Goal: Use online tool/utility: Utilize a website feature to perform a specific function

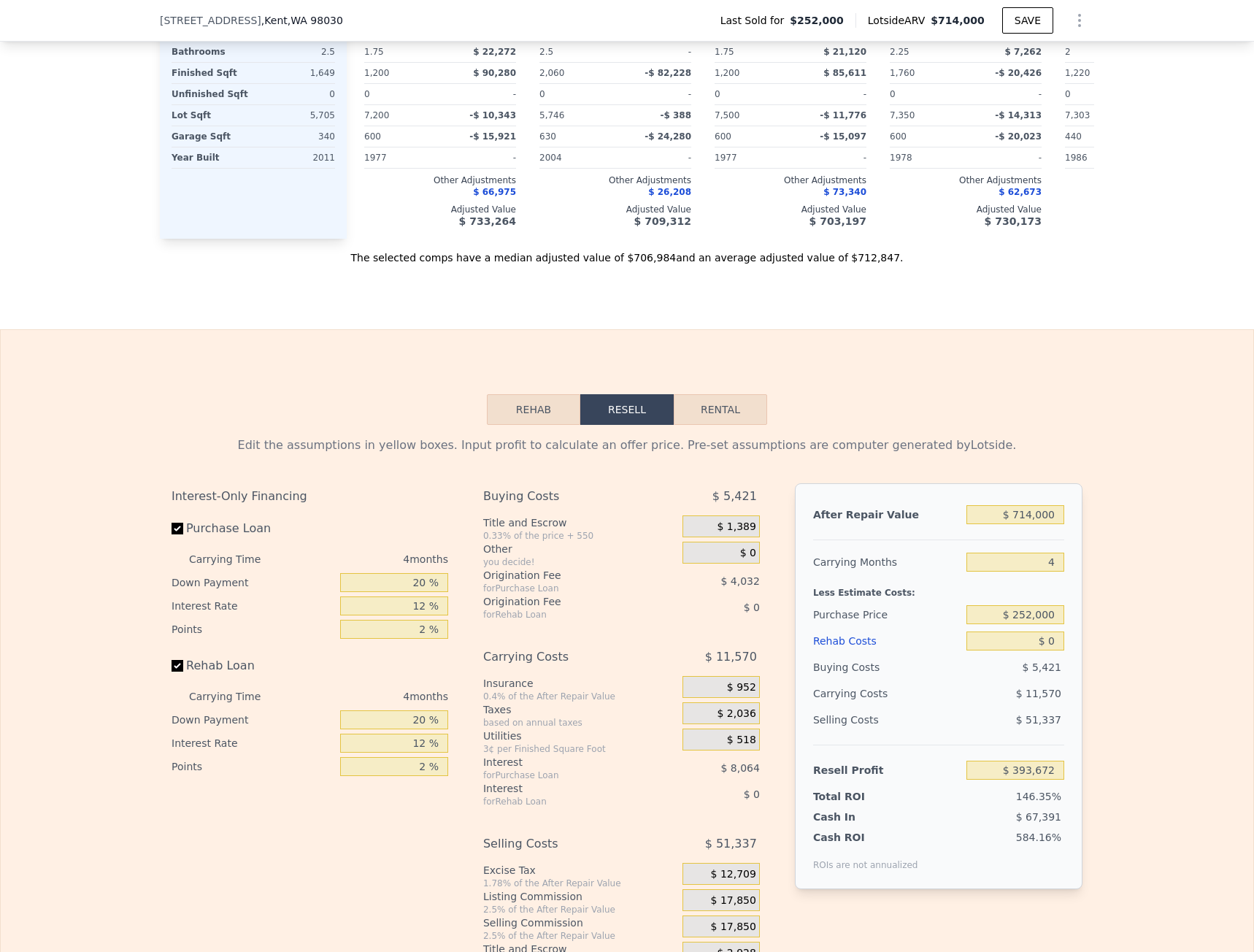
scroll to position [1820, 0]
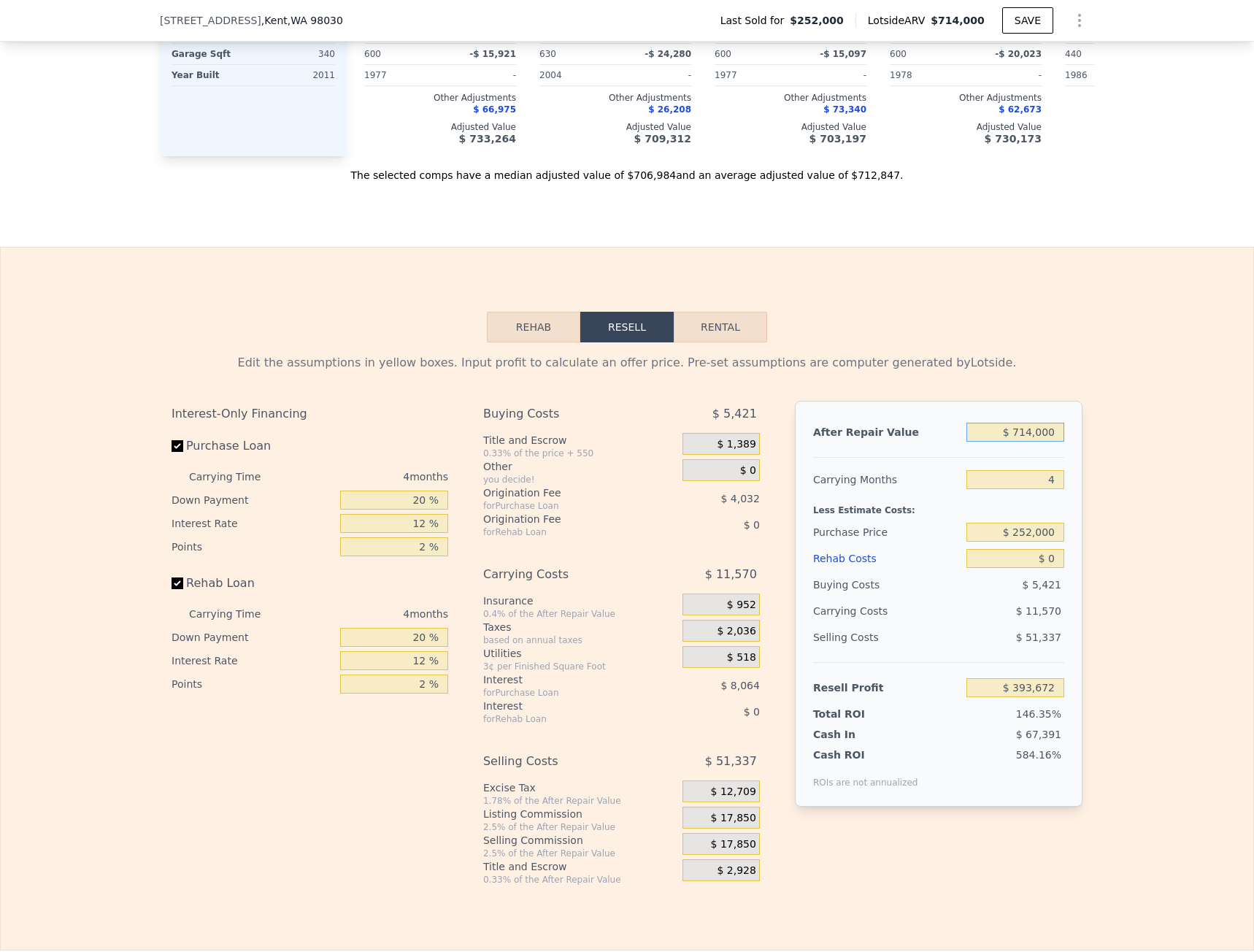
drag, startPoint x: 1020, startPoint y: 455, endPoint x: 1136, endPoint y: 450, distance: 116.1
click at [1140, 453] on div "Edit the assumptions in yellow boxes. Input profit to calculate an offer price.…" at bounding box center [627, 613] width 1253 height 543
type input "$ 73,000"
type input "-$ 200,878"
type input "$ 730,000"
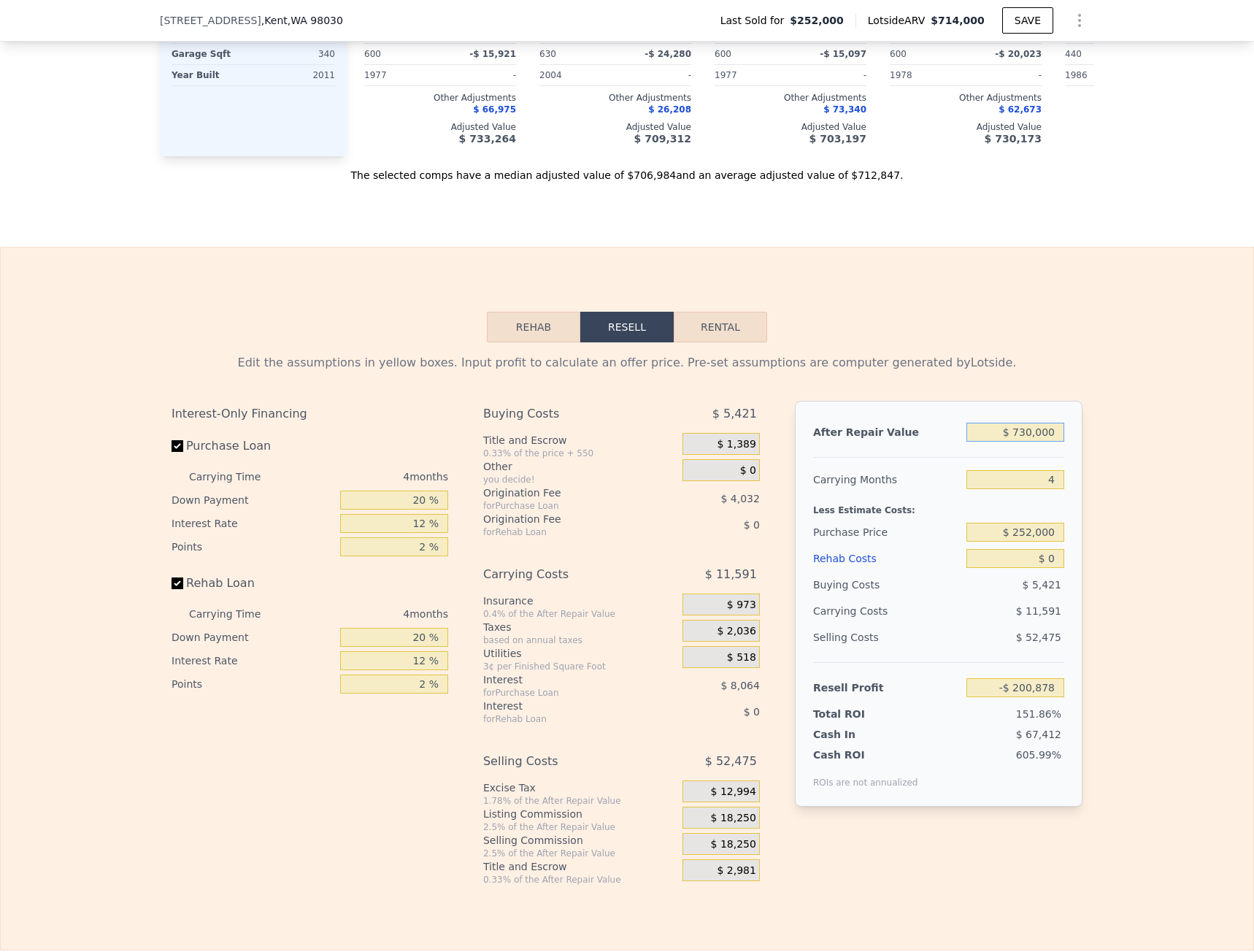
type input "$ 408,513"
click at [542, 342] on button "Rehab" at bounding box center [534, 326] width 94 height 30
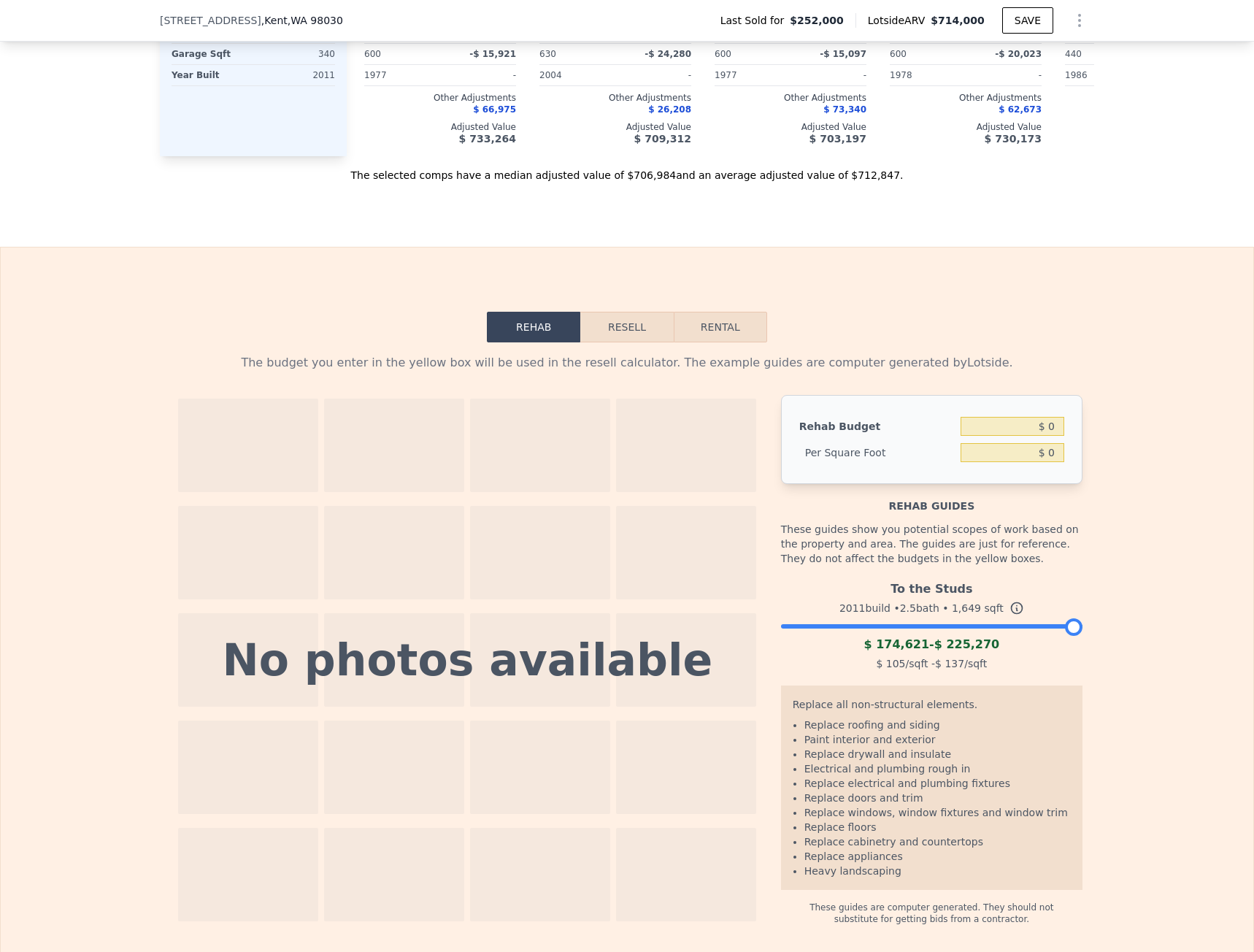
click at [654, 342] on button "Resell" at bounding box center [627, 326] width 93 height 30
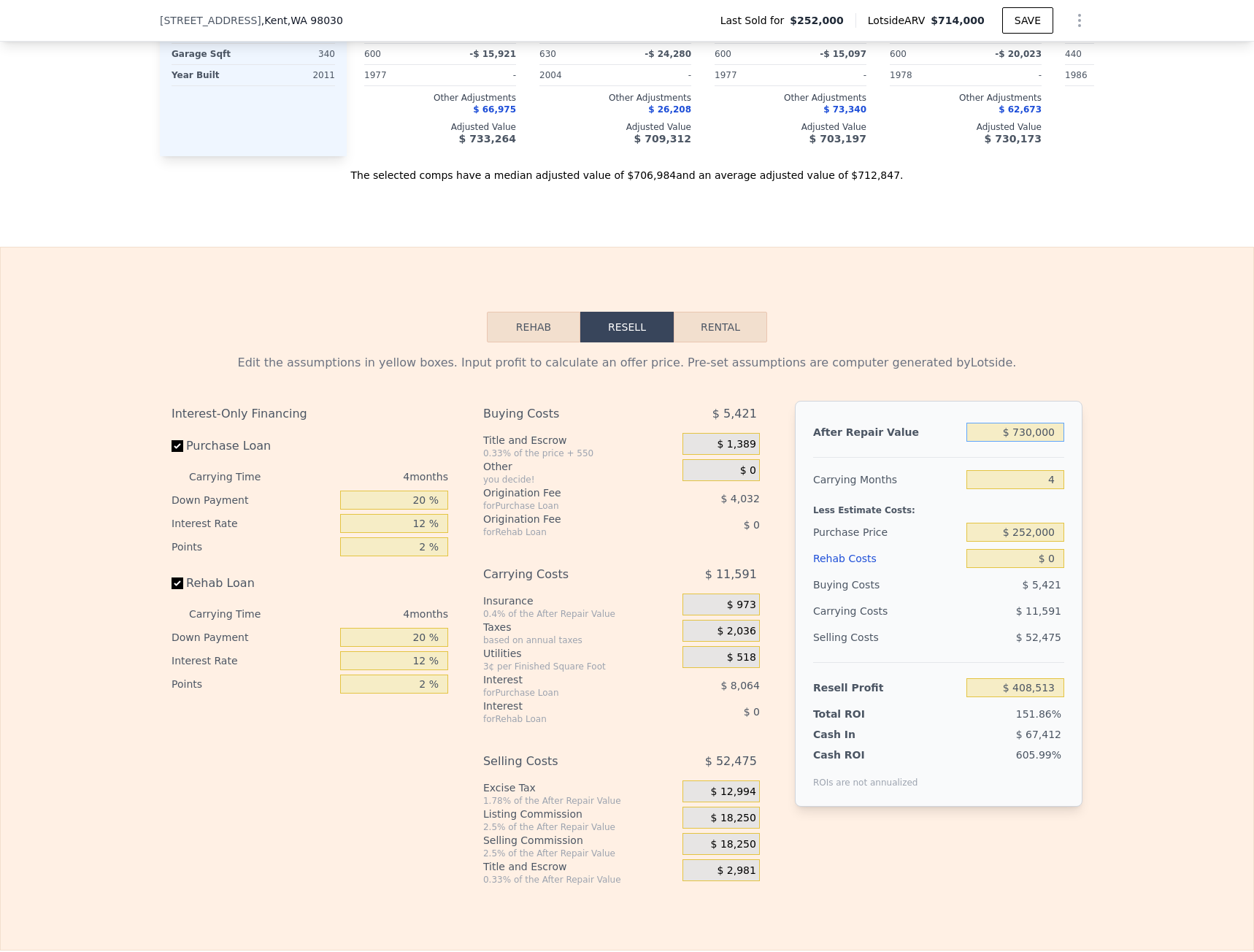
drag, startPoint x: 1018, startPoint y: 453, endPoint x: 1196, endPoint y: 456, distance: 178.0
click at [1163, 460] on div "Edit the assumptions in yellow boxes. Input profit to calculate an offer price.…" at bounding box center [627, 613] width 1253 height 543
type input "$ 7,000"
type input "-$ 262,096"
type input "$ 70,000"
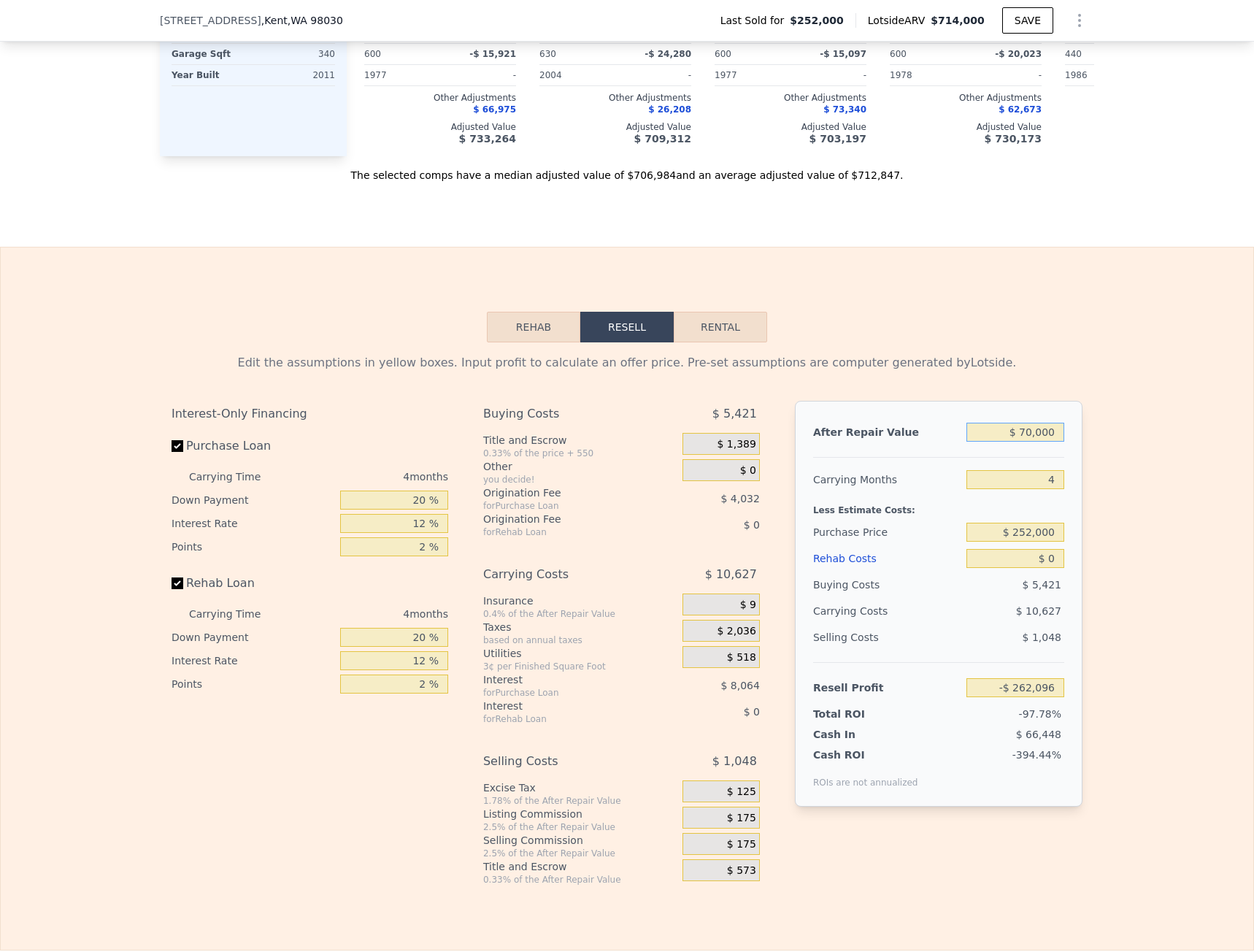
type input "-$ 203,661"
type input "$ 700,000"
type input "$ 380,687"
click at [554, 342] on button "Rehab" at bounding box center [534, 326] width 94 height 30
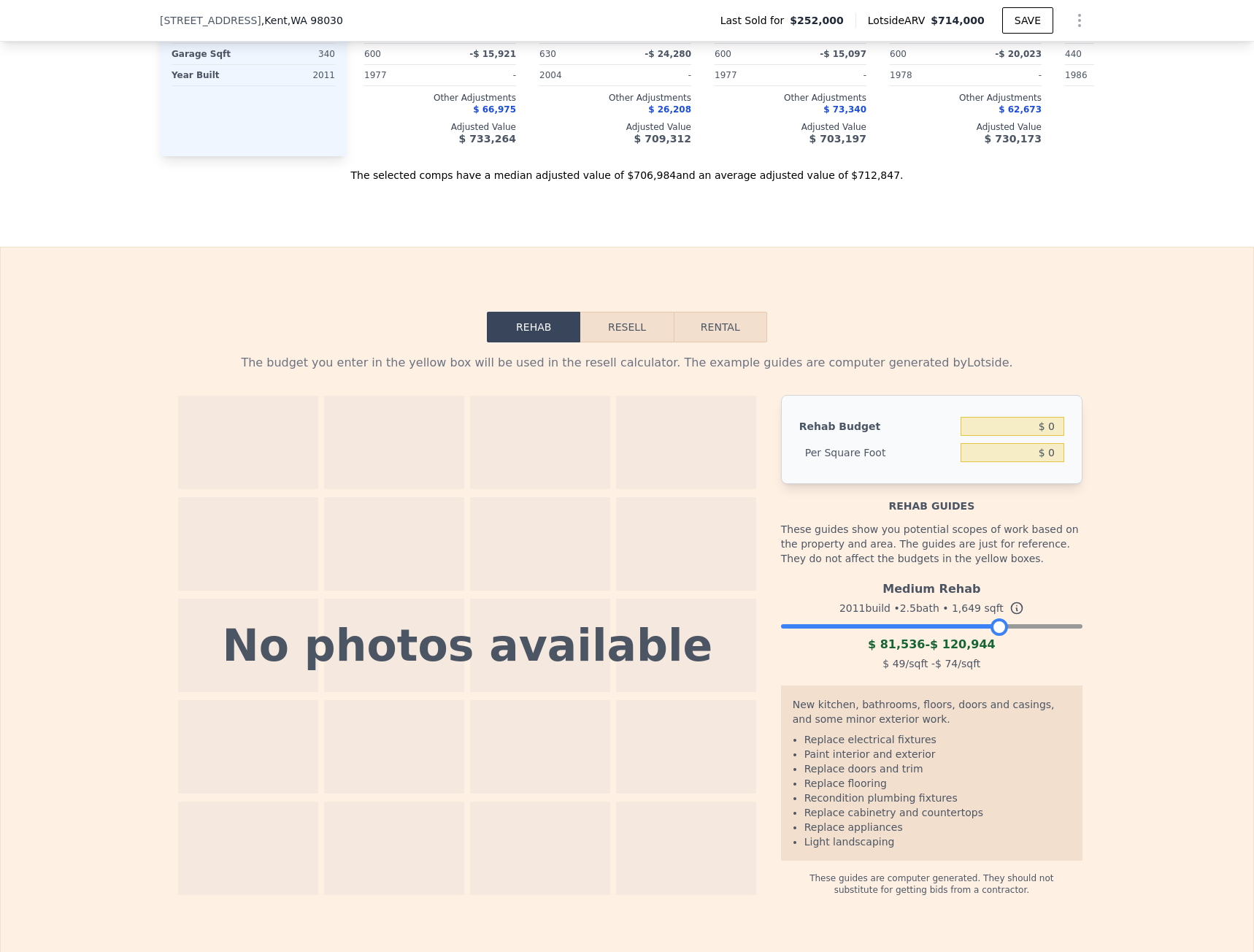
drag, startPoint x: 1066, startPoint y: 651, endPoint x: 993, endPoint y: 645, distance: 73.2
click at [993, 635] on div at bounding box center [999, 626] width 17 height 17
click at [618, 342] on button "Resell" at bounding box center [627, 326] width 93 height 30
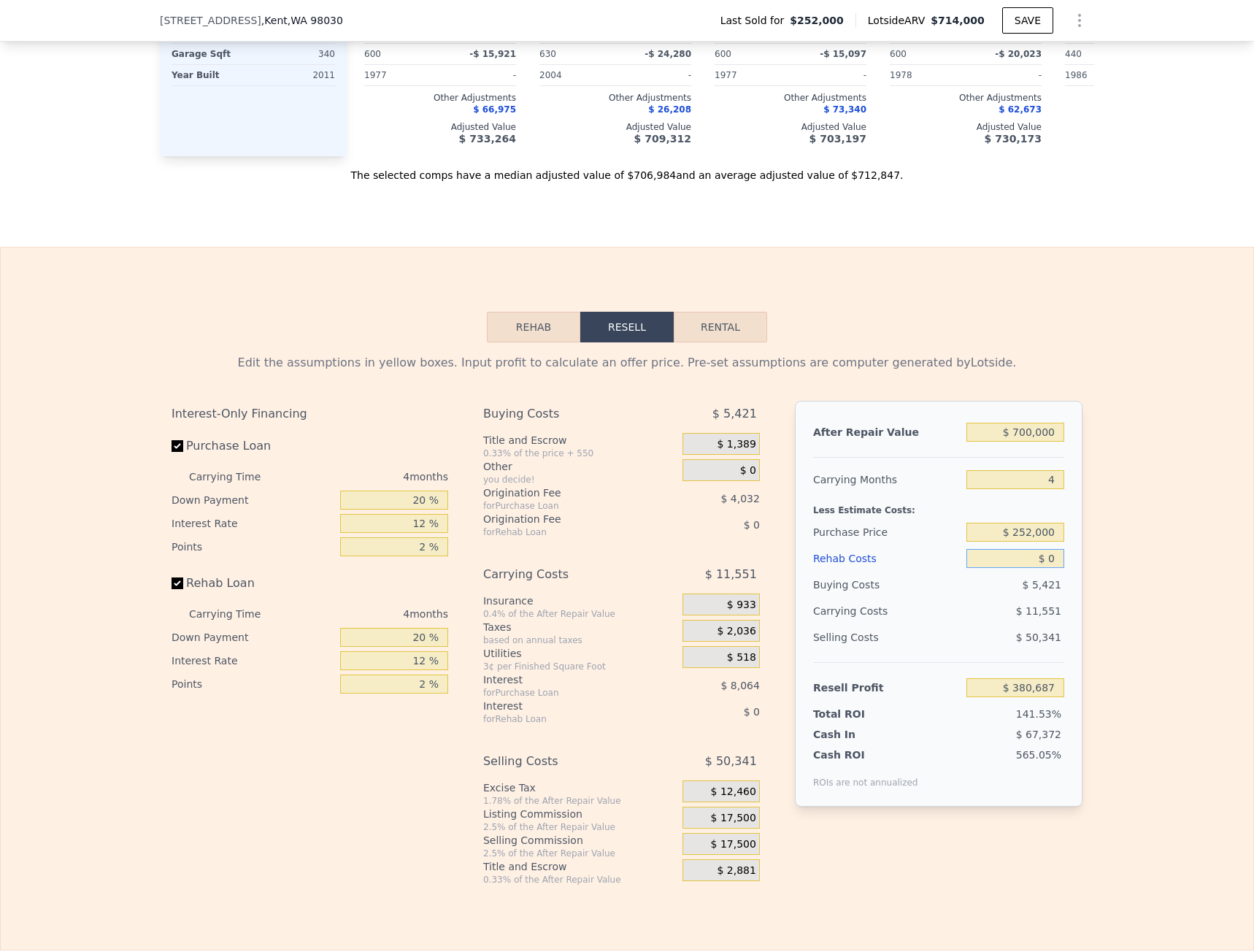
drag, startPoint x: 1043, startPoint y: 584, endPoint x: 1108, endPoint y: 589, distance: 65.2
click at [1065, 589] on div "After Repair Value $ 700,000 Carrying Months 4 Less Estimate Costs: Purchase Pr…" at bounding box center [939, 603] width 288 height 406
type input "$ 9"
type input "$ 380,678"
type input "$ 90,000"
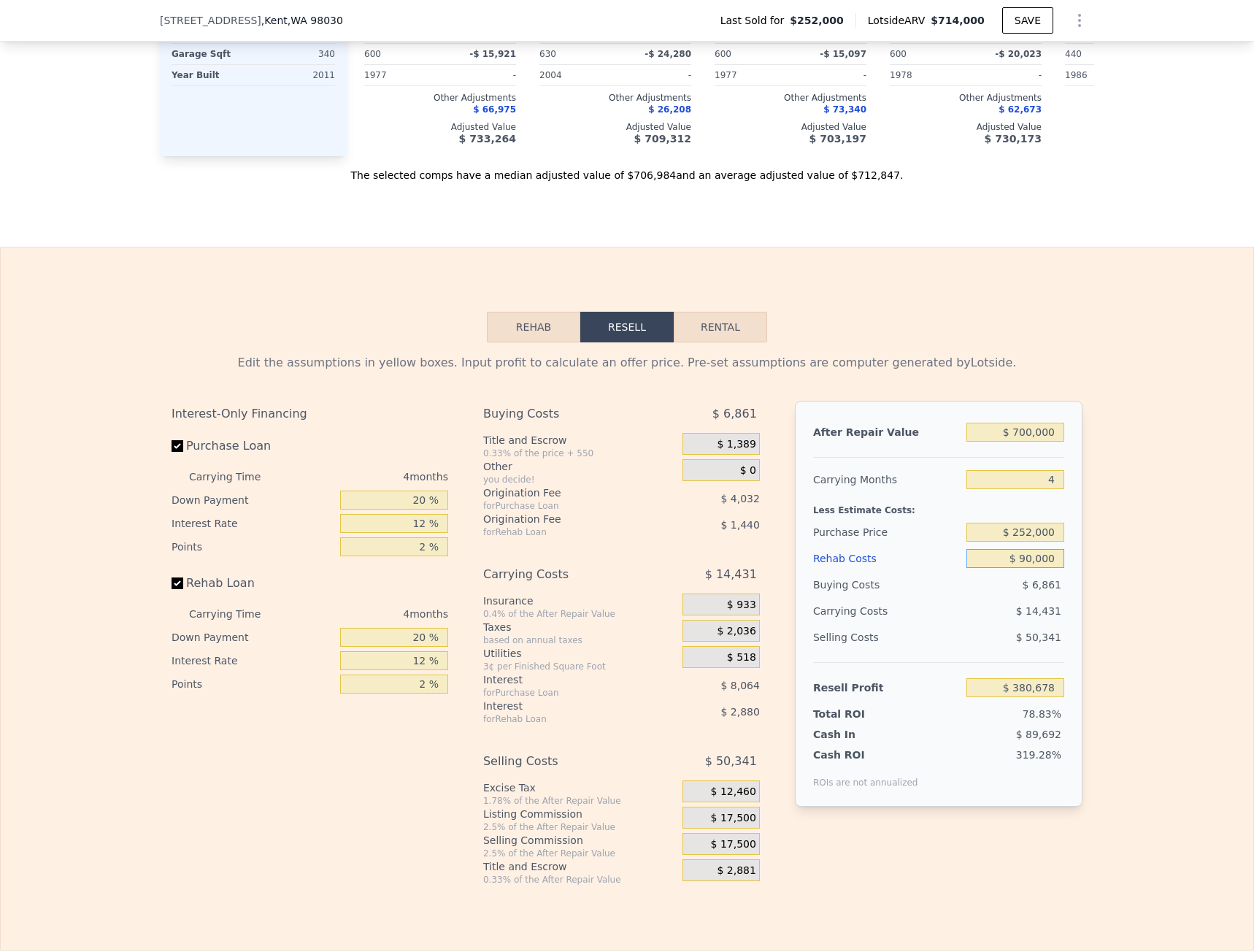
type input "$ 286,367"
type input "$ 900,000"
type input "-$ 562,513"
type input "$ 90,000"
type input "$ 286,367"
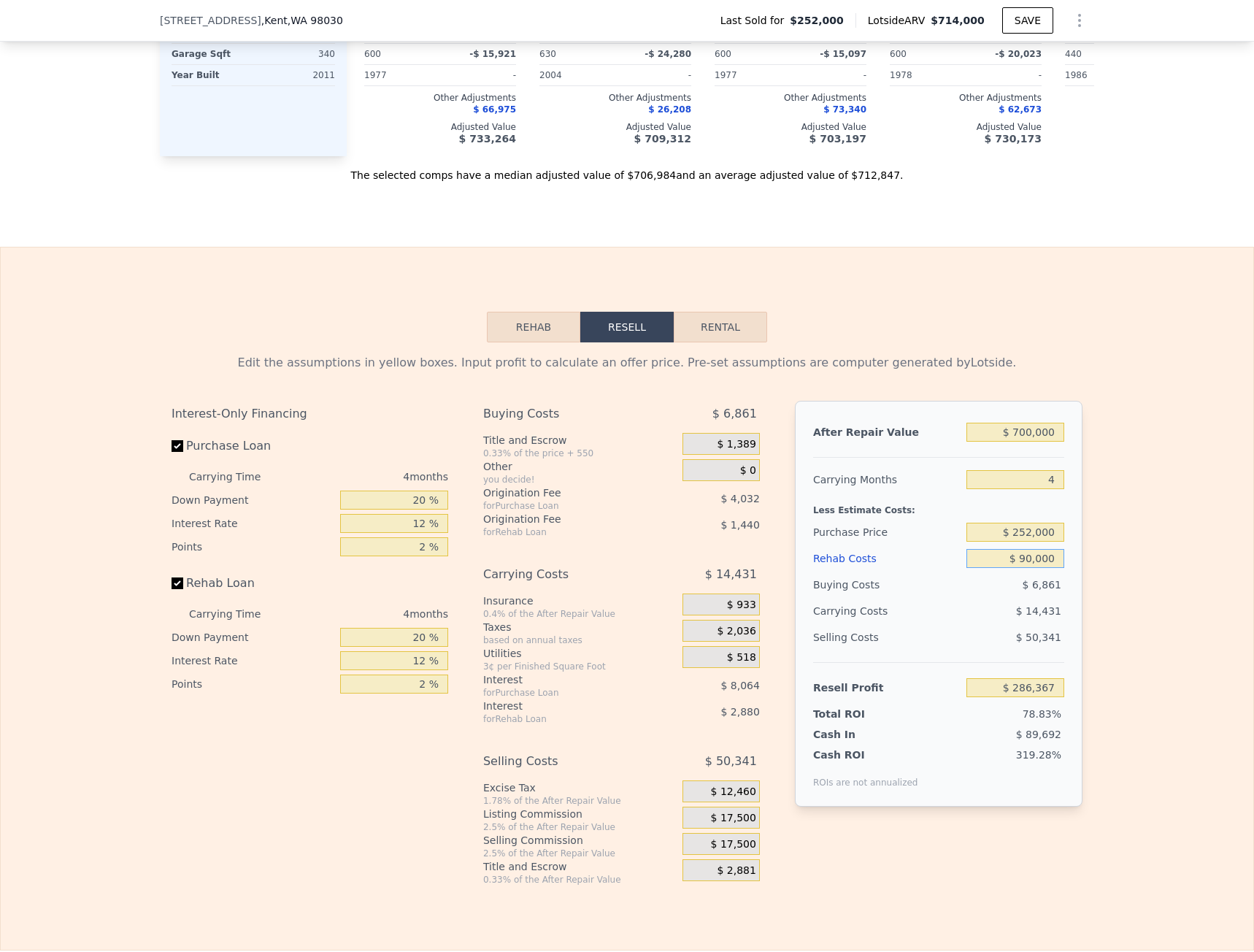
type input "$ 90,000"
click at [1119, 609] on div "Edit the assumptions in yellow boxes. Input profit to calculate an offer price.…" at bounding box center [627, 613] width 1253 height 543
drag, startPoint x: 1011, startPoint y: 556, endPoint x: 1079, endPoint y: 563, distance: 68.4
click at [1079, 563] on div "Edit the assumptions in yellow boxes. Input profit to calculate an offer price.…" at bounding box center [627, 613] width 935 height 543
drag, startPoint x: 1012, startPoint y: 552, endPoint x: 1087, endPoint y: 558, distance: 75.2
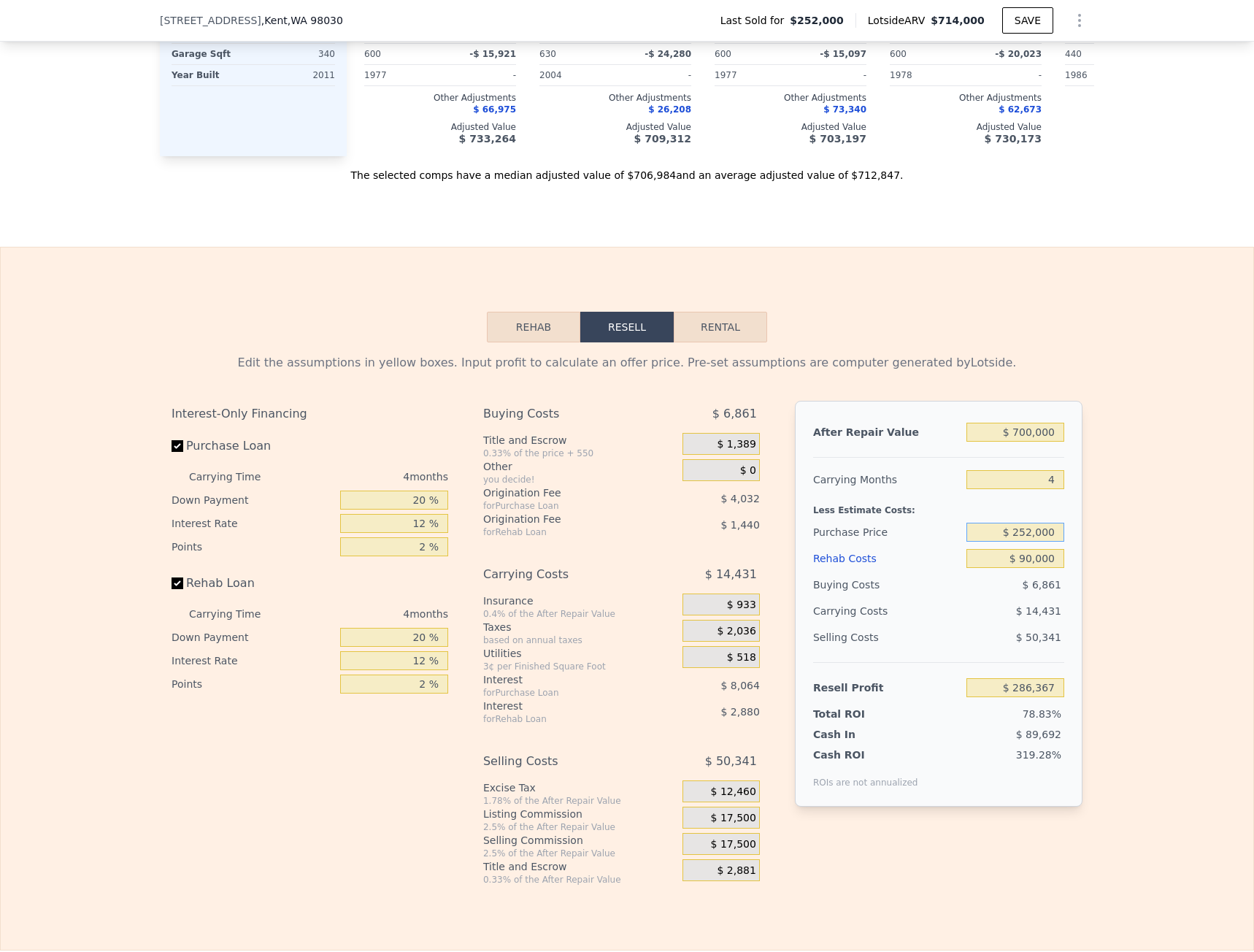
click at [1087, 558] on div "Edit the assumptions in yellow boxes. Input profit to calculate an offer price.…" at bounding box center [627, 613] width 935 height 543
drag, startPoint x: 1006, startPoint y: 555, endPoint x: 1104, endPoint y: 567, distance: 98.7
click at [1104, 567] on div "Edit the assumptions in yellow boxes. Input profit to calculate an offer price.…" at bounding box center [627, 613] width 1253 height 543
type input "$ 50,000,252,000"
click at [1061, 552] on div "After Repair Value $ 700,000 Carrying Months 4 Less Estimate Costs: Purchase Pr…" at bounding box center [939, 603] width 288 height 406
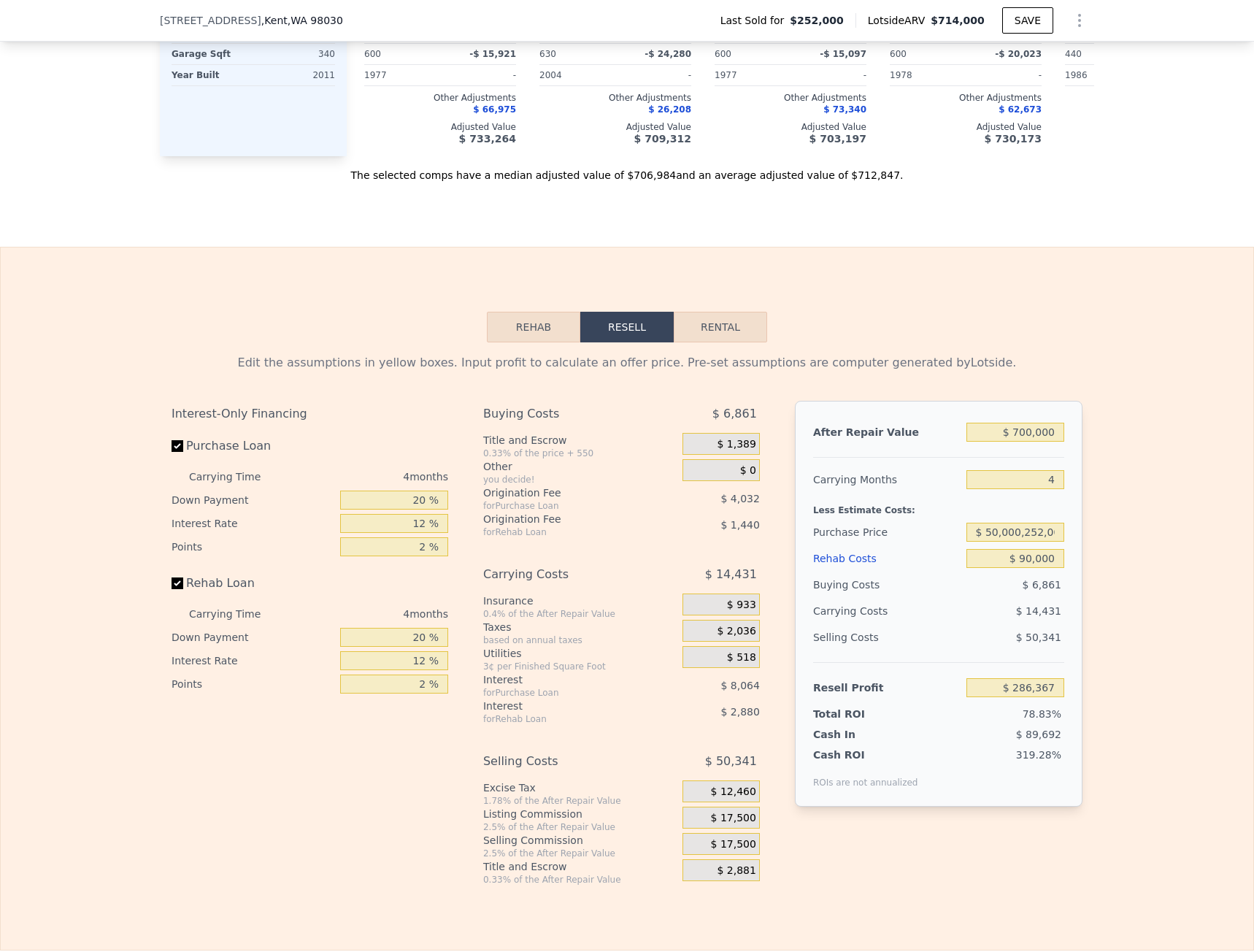
type input "-$ 52,566,213,633"
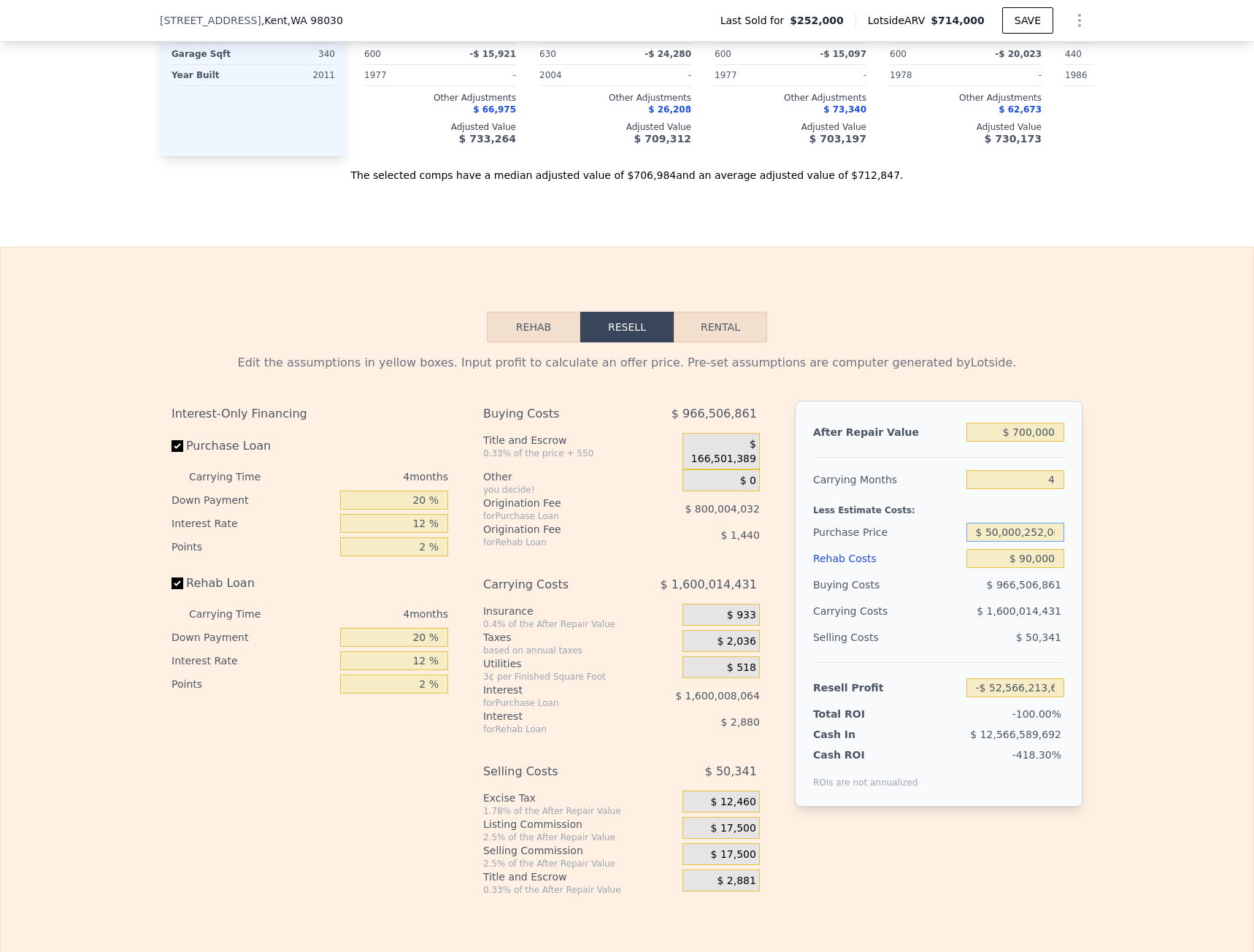
drag, startPoint x: 1053, startPoint y: 552, endPoint x: 900, endPoint y: 543, distance: 153.3
click at [900, 543] on div "Purchase Price $ 50,000,252,000" at bounding box center [938, 532] width 251 height 26
type input "$ 450,000"
click at [948, 567] on div "Rehab Costs" at bounding box center [886, 558] width 147 height 26
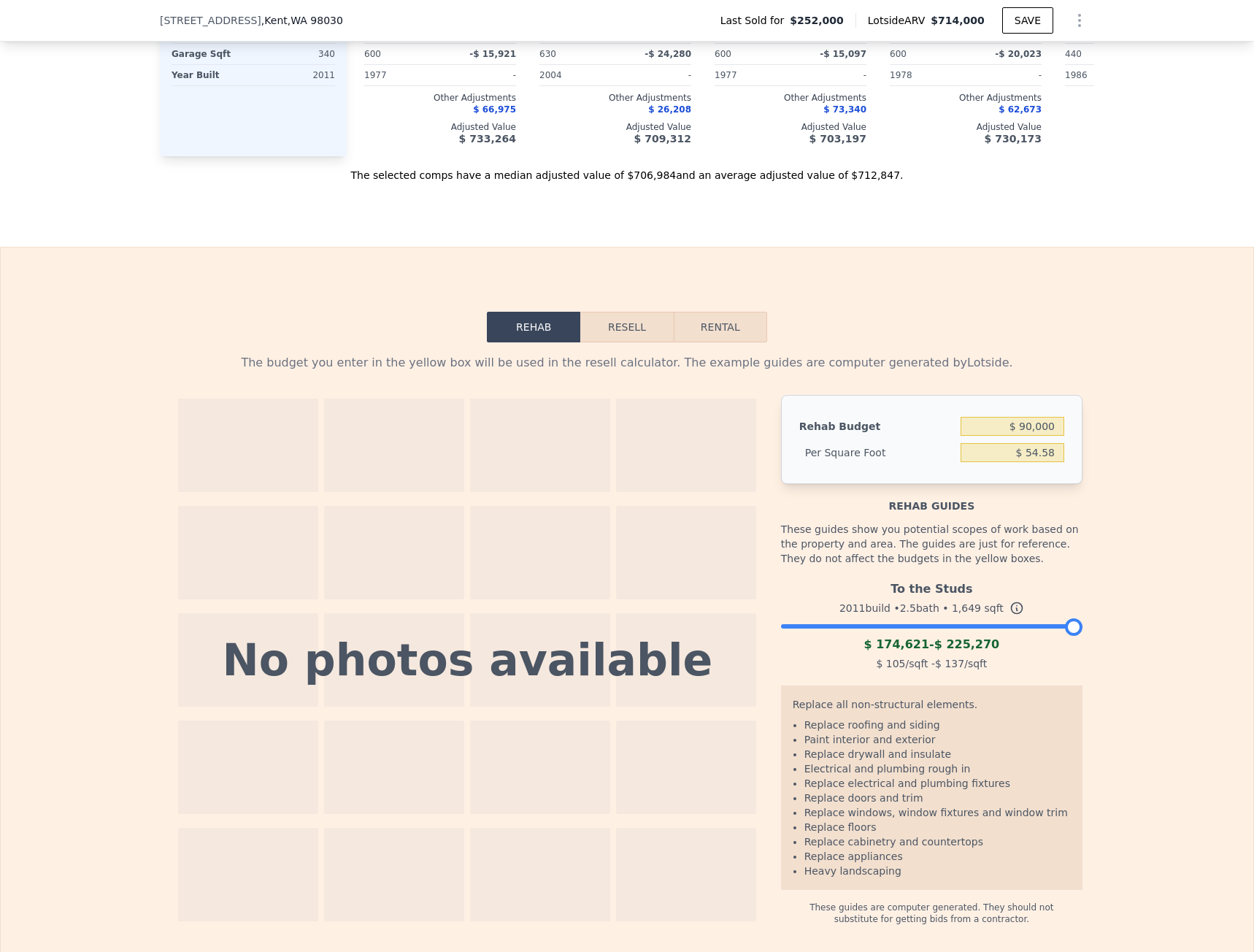
drag, startPoint x: 638, startPoint y: 348, endPoint x: 656, endPoint y: 360, distance: 21.6
click at [638, 342] on button "Resell" at bounding box center [627, 326] width 93 height 30
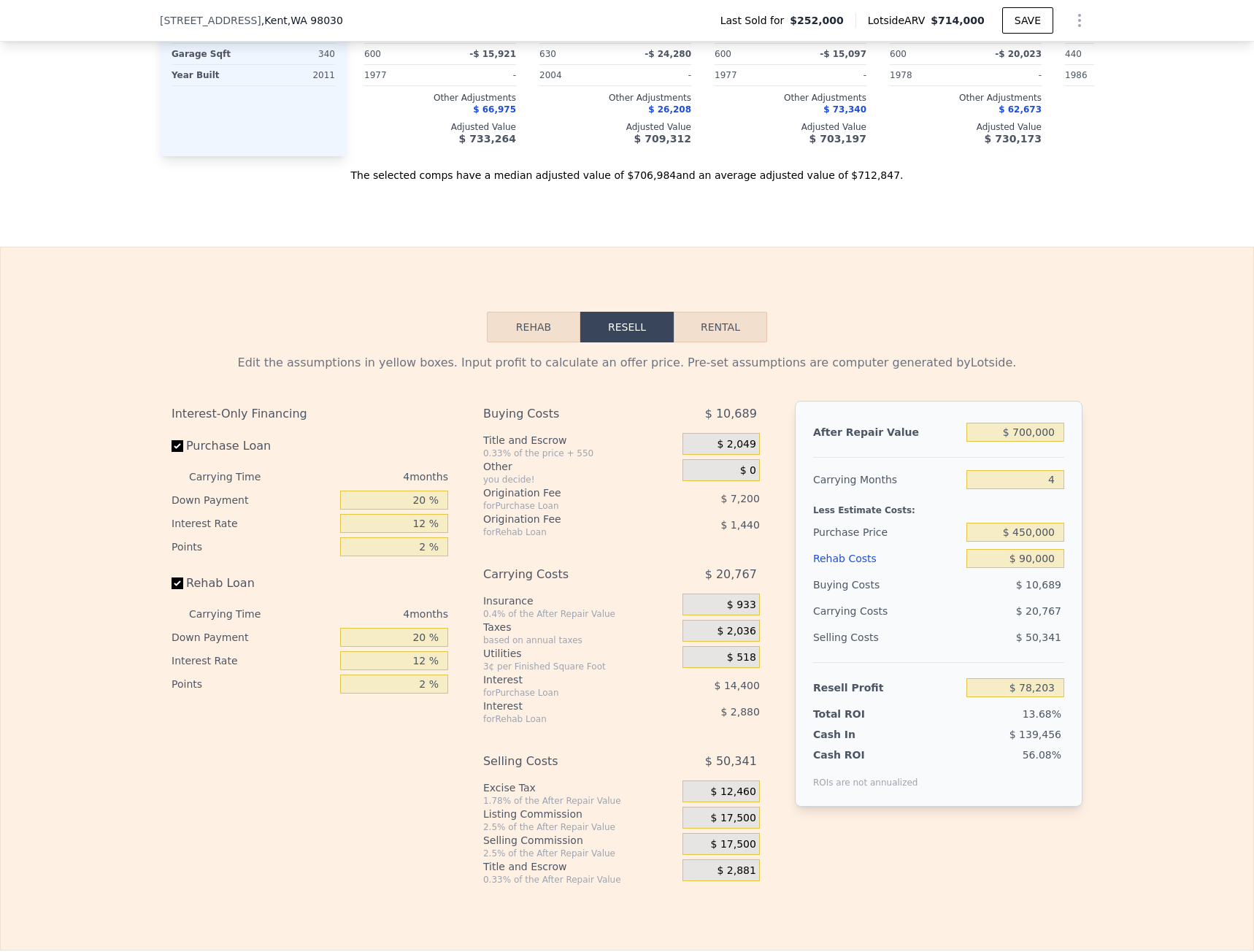
click at [933, 646] on div "Selling Costs" at bounding box center [886, 637] width 147 height 26
drag, startPoint x: 1018, startPoint y: 555, endPoint x: 1176, endPoint y: 568, distance: 158.5
click at [1157, 570] on div "Edit the assumptions in yellow boxes. Input profit to calculate an offer price.…" at bounding box center [627, 613] width 1253 height 543
type input "$ 470,000"
click at [1176, 568] on div "Edit the assumptions in yellow boxes. Input profit to calculate an offer price.…" at bounding box center [627, 613] width 1253 height 543
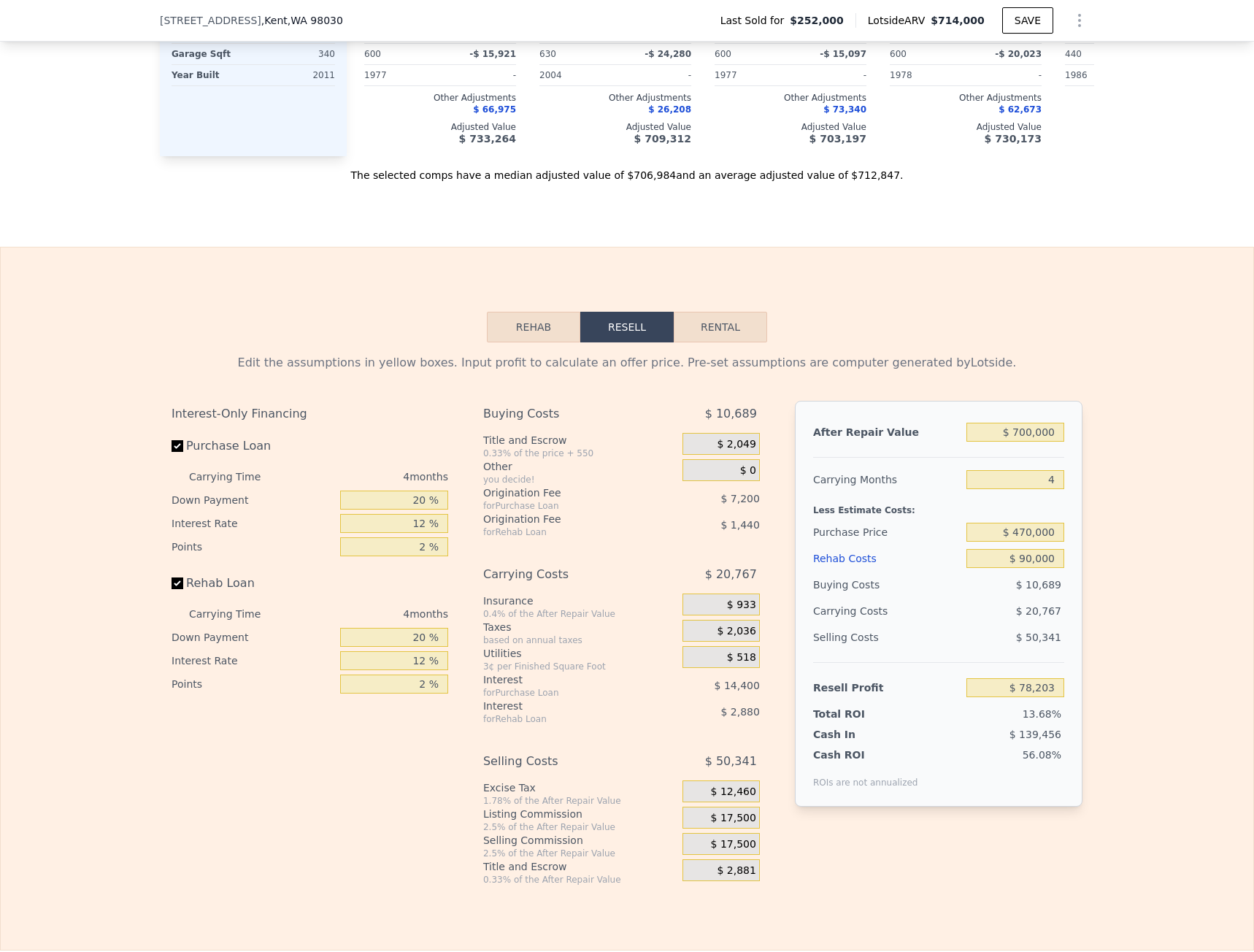
type input "$ 57,177"
drag, startPoint x: 1022, startPoint y: 557, endPoint x: 1102, endPoint y: 566, distance: 80.5
click at [1102, 566] on div "Edit the assumptions in yellow boxes. Input profit to calculate an offer price.…" at bounding box center [627, 613] width 1253 height 543
type input "$ 465,000"
click at [1102, 566] on div "Edit the assumptions in yellow boxes. Input profit to calculate an offer price.…" at bounding box center [627, 613] width 1253 height 543
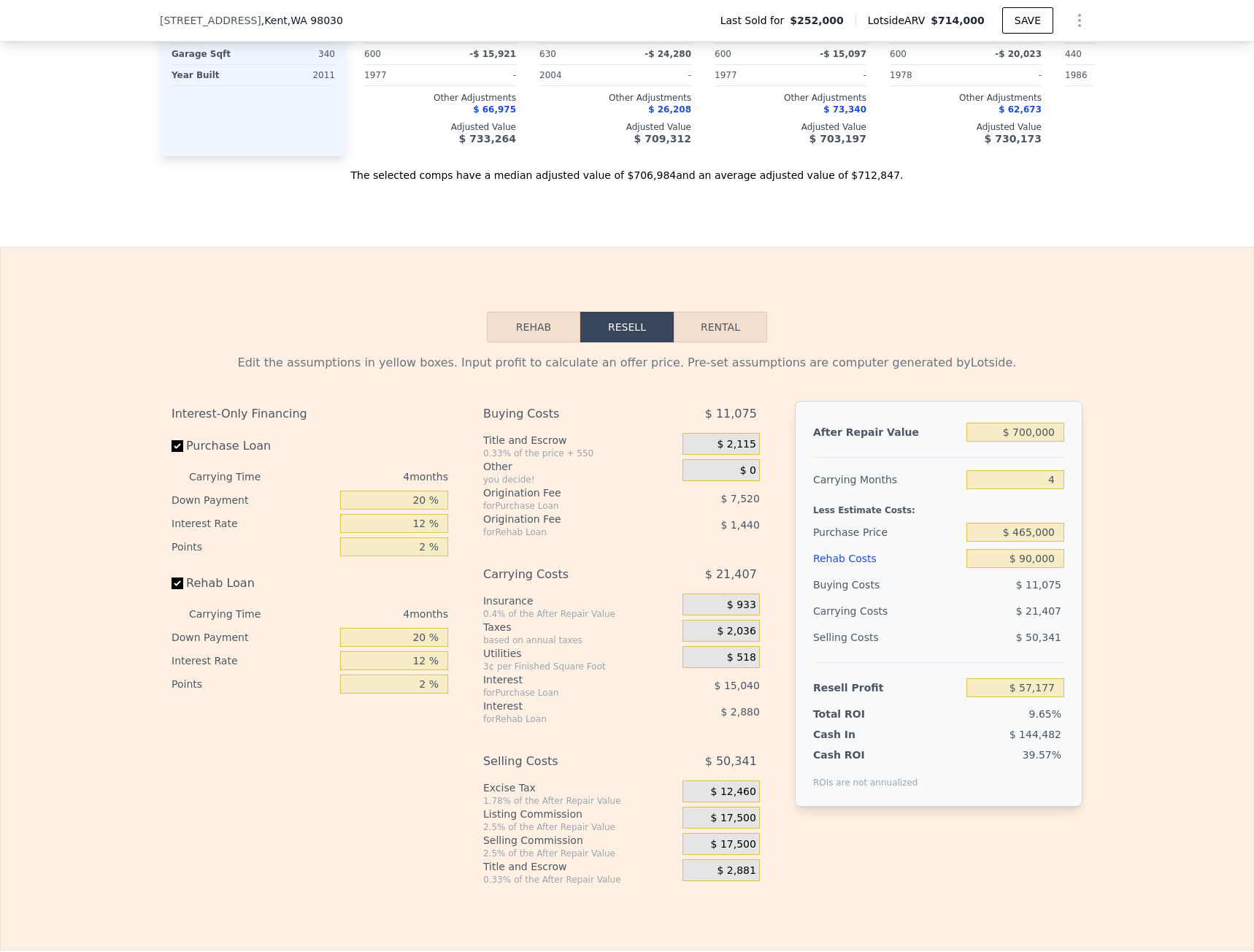
type input "$ 62,434"
drag, startPoint x: 1026, startPoint y: 554, endPoint x: 1104, endPoint y: 561, distance: 78.3
click at [1101, 561] on div "Edit the assumptions in yellow boxes. Input profit to calculate an offer price.…" at bounding box center [627, 613] width 1253 height 543
type input "$ 460,000"
click at [1106, 561] on div "Edit the assumptions in yellow boxes. Input profit to calculate an offer price.…" at bounding box center [627, 613] width 1253 height 543
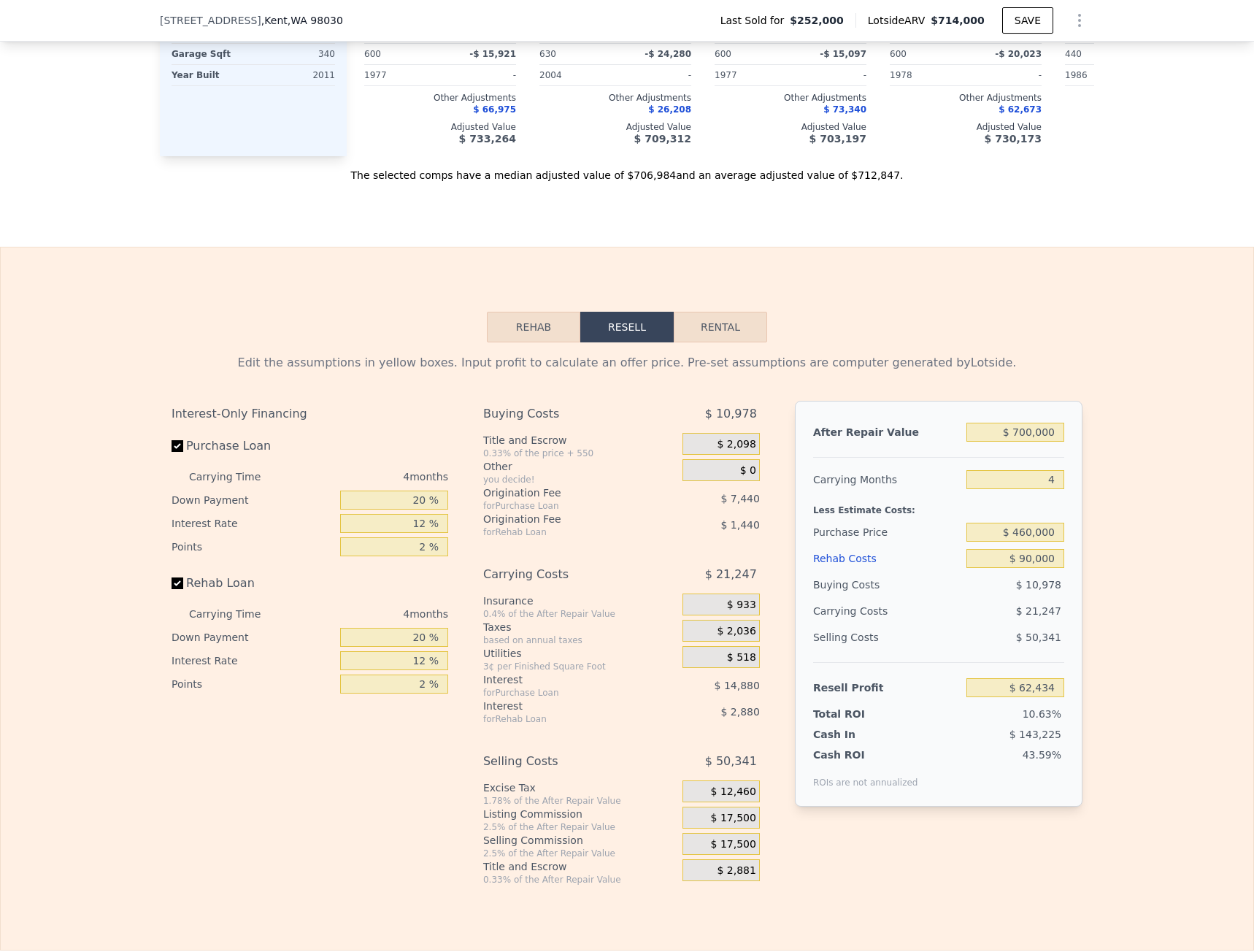
type input "$ 67,690"
drag, startPoint x: 1018, startPoint y: 456, endPoint x: 1133, endPoint y: 458, distance: 115.0
click at [1133, 458] on div "Edit the assumptions in yellow boxes. Input profit to calculate an offer price.…" at bounding box center [627, 613] width 1253 height 543
click at [1141, 458] on div "Edit the assumptions in yellow boxes. Input profit to calculate an offer price.…" at bounding box center [627, 613] width 1253 height 543
drag, startPoint x: 1017, startPoint y: 451, endPoint x: 1062, endPoint y: 453, distance: 45.0
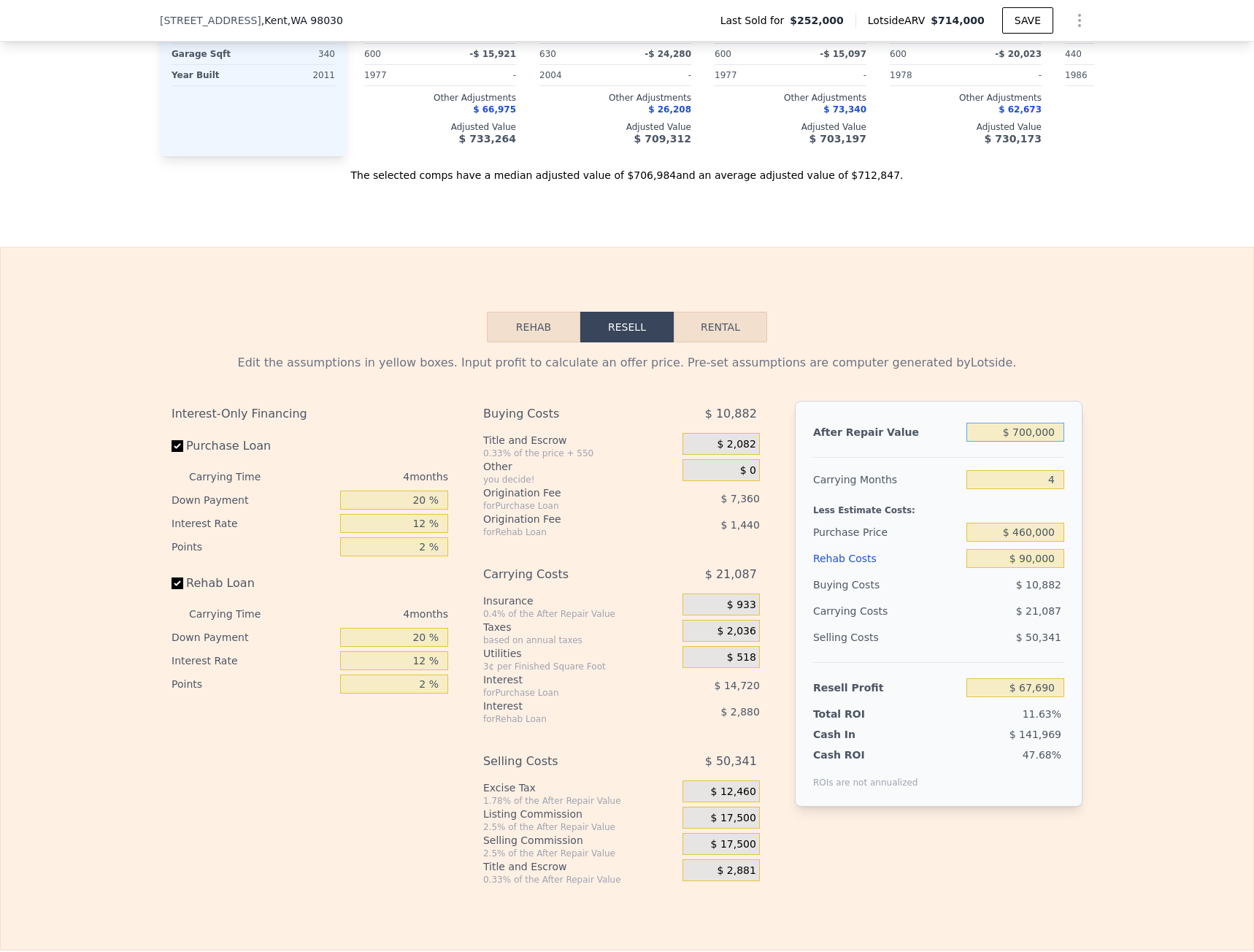
click at [1055, 441] on input "$ 700,000" at bounding box center [1016, 432] width 98 height 19
type input "$ 714,000"
type input "$ 0"
type input "$ 393,672"
